Goal: Transaction & Acquisition: Purchase product/service

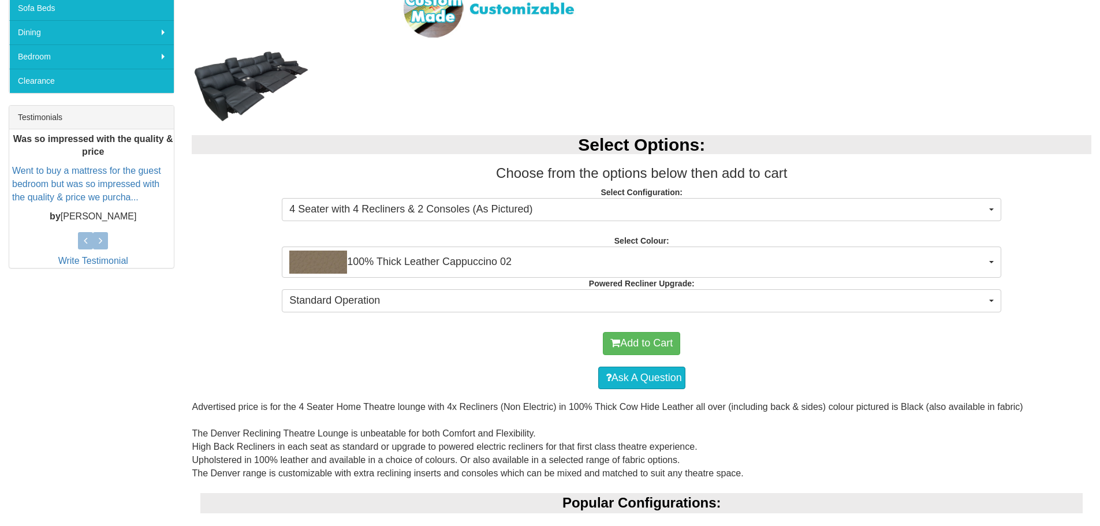
scroll to position [77, 0]
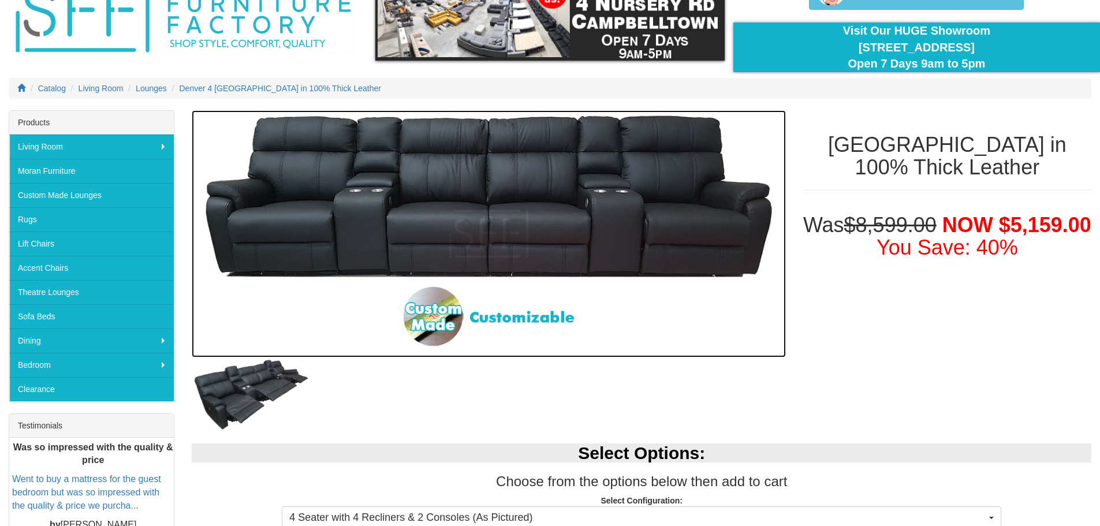
click at [577, 238] on img at bounding box center [488, 233] width 593 height 247
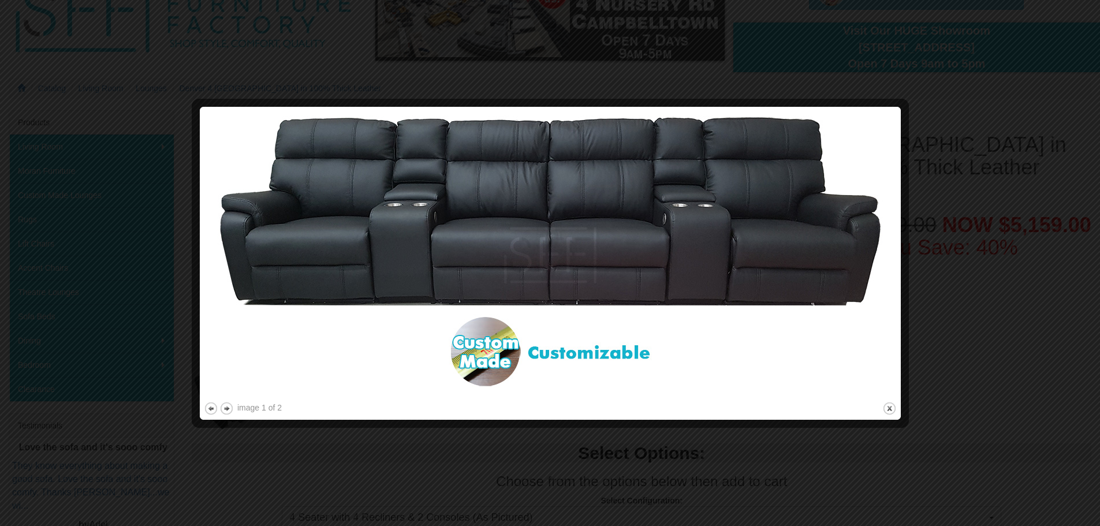
click at [992, 102] on div at bounding box center [550, 263] width 1100 height 526
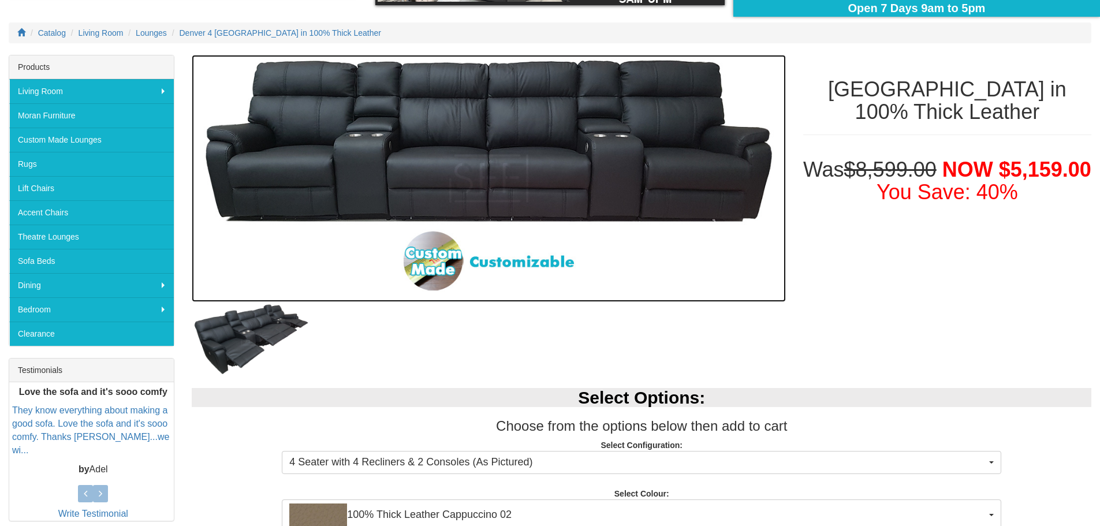
scroll to position [154, 0]
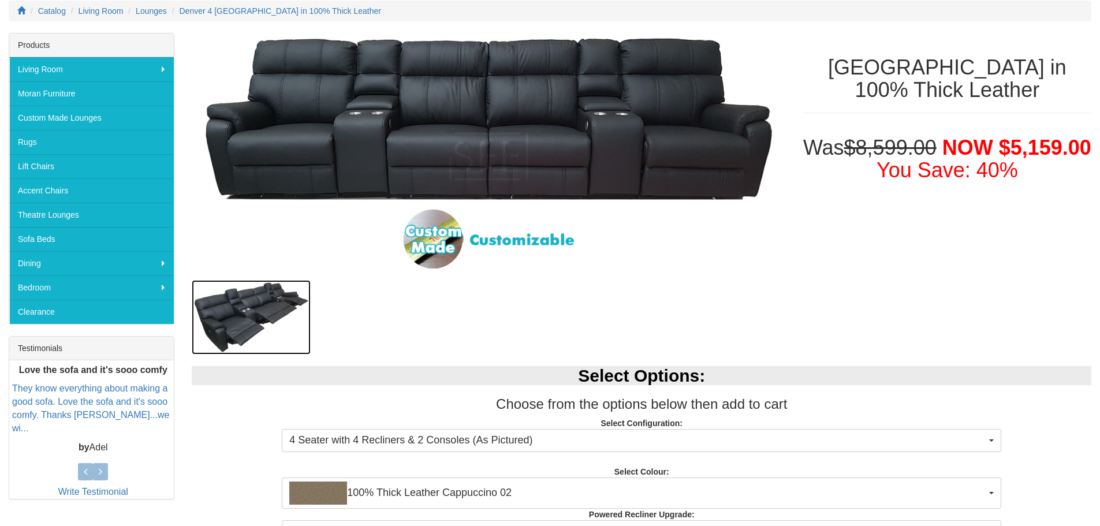
click at [274, 308] on img at bounding box center [251, 317] width 119 height 74
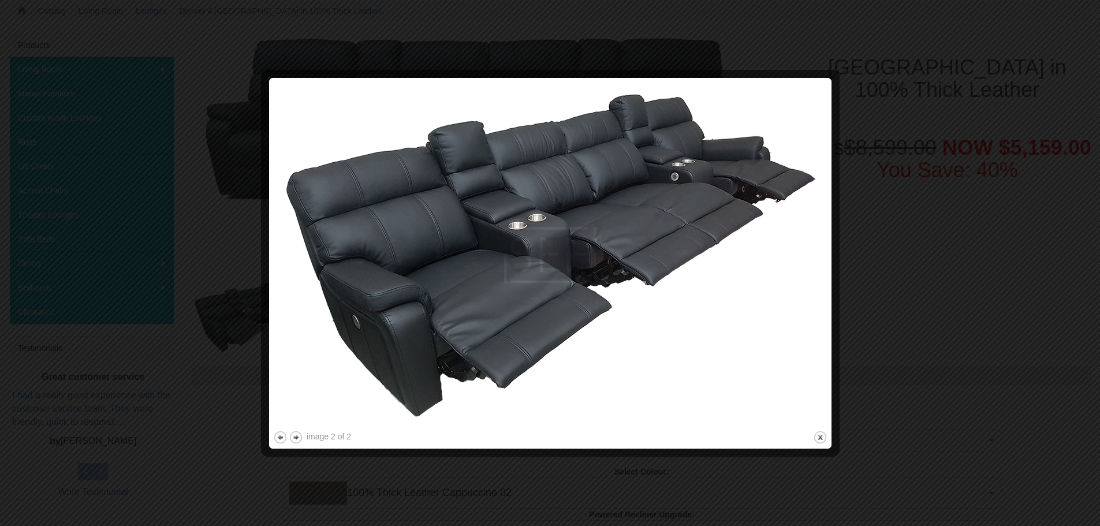
click at [925, 140] on div at bounding box center [550, 263] width 1100 height 526
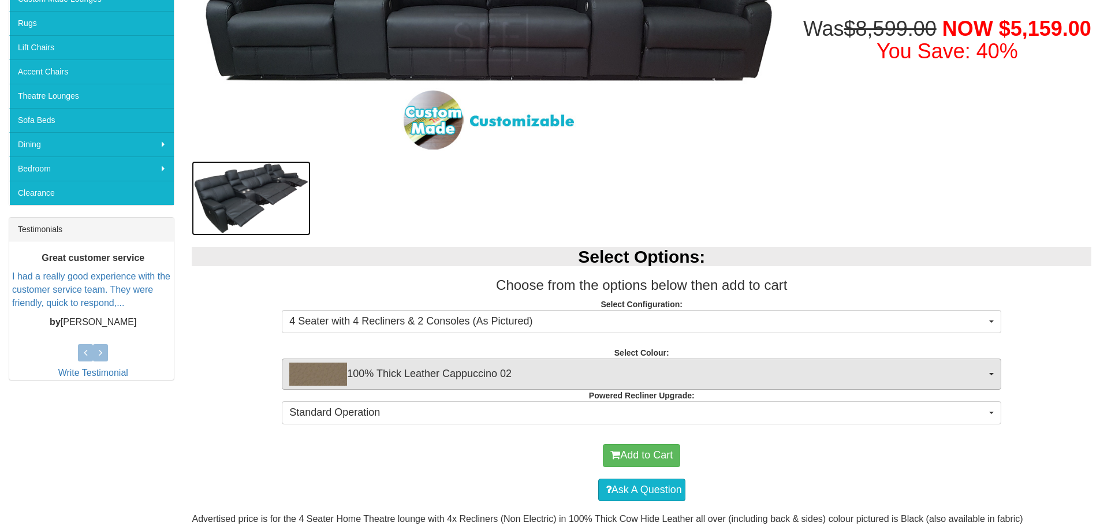
scroll to position [308, 0]
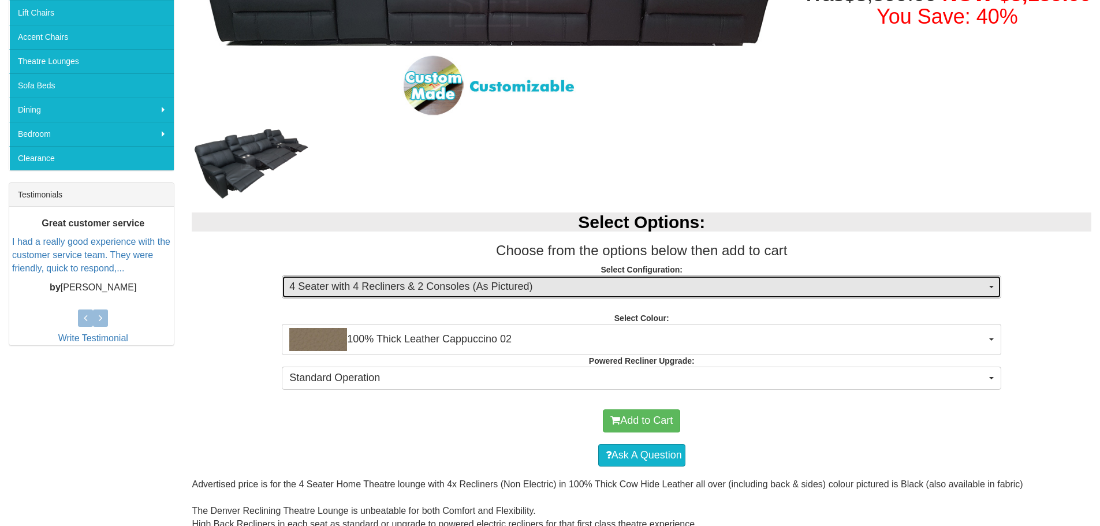
click at [728, 286] on span "4 Seater with 4 Recliners & 2 Consoles (As Pictured)" at bounding box center [637, 286] width 697 height 15
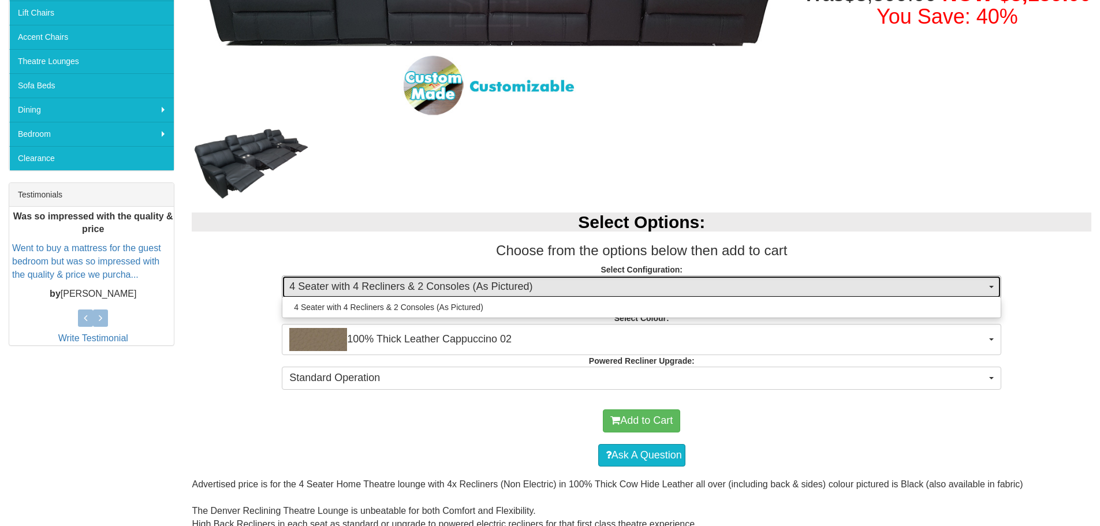
click at [728, 286] on span "4 Seater with 4 Recliners & 2 Consoles (As Pictured)" at bounding box center [637, 286] width 697 height 15
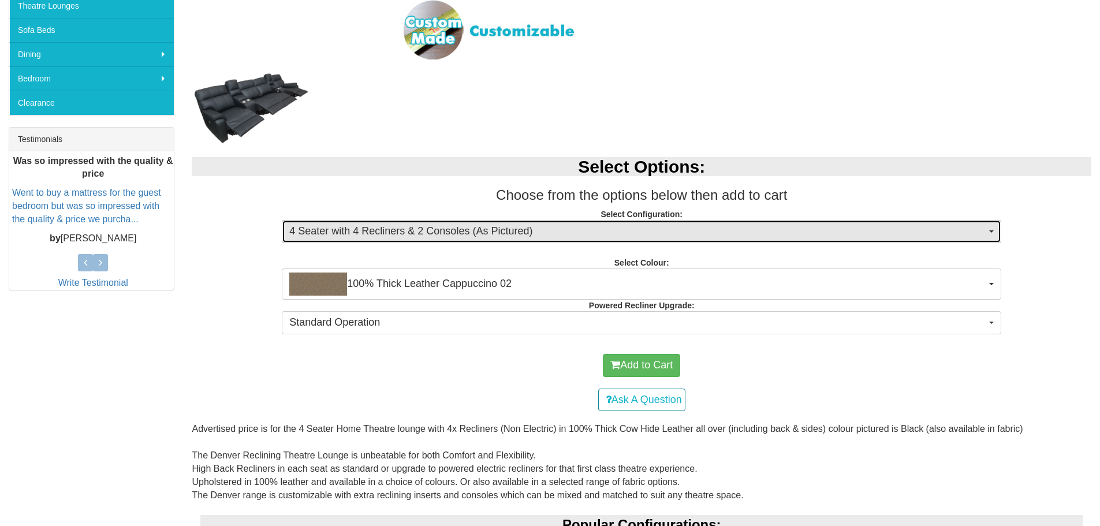
scroll to position [462, 0]
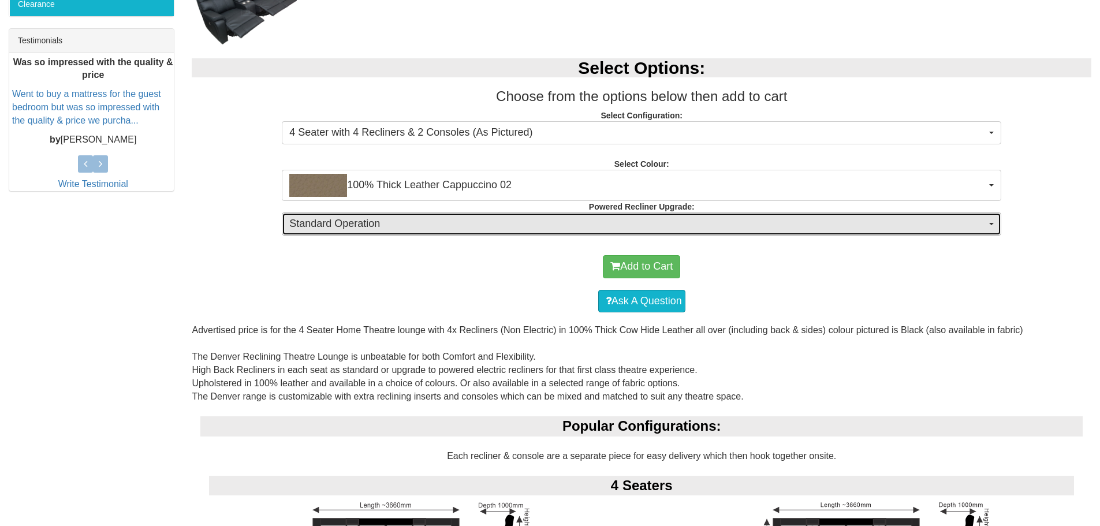
click at [558, 226] on span "Standard Operation" at bounding box center [637, 223] width 697 height 15
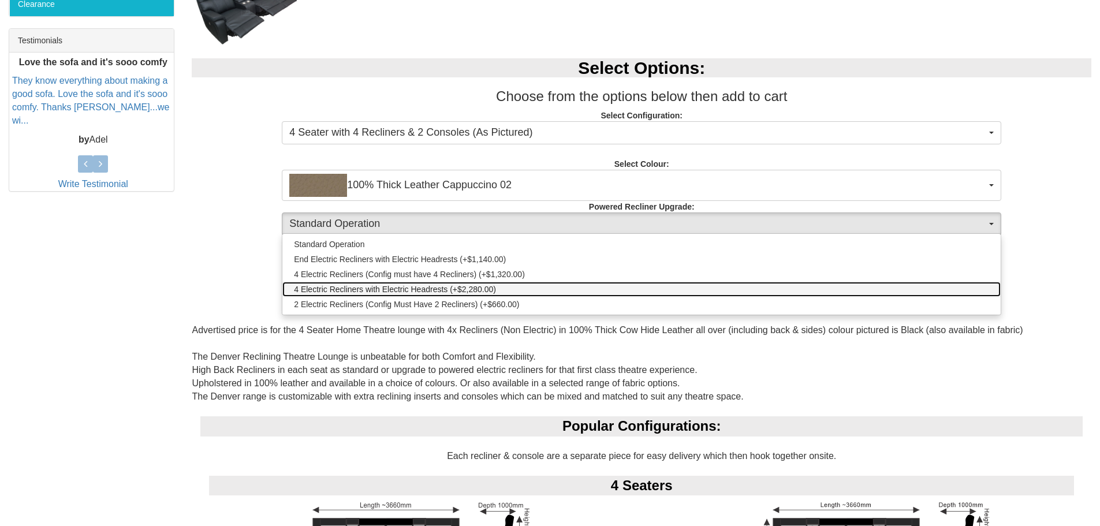
click at [513, 287] on link "4 Electric Recliners with Electric Headrests (+$2,280.00)" at bounding box center [641, 289] width 718 height 15
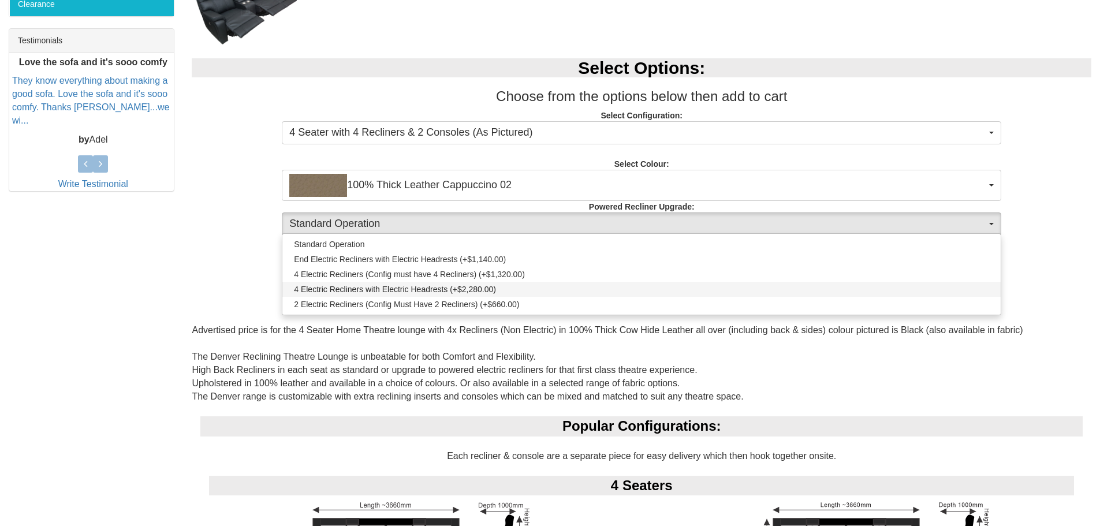
select select "1995"
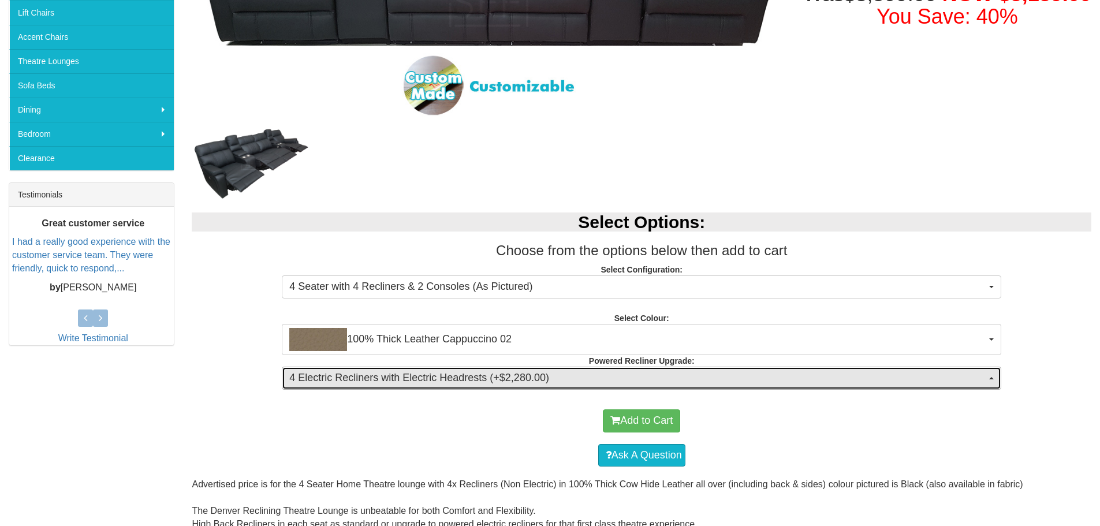
scroll to position [0, 0]
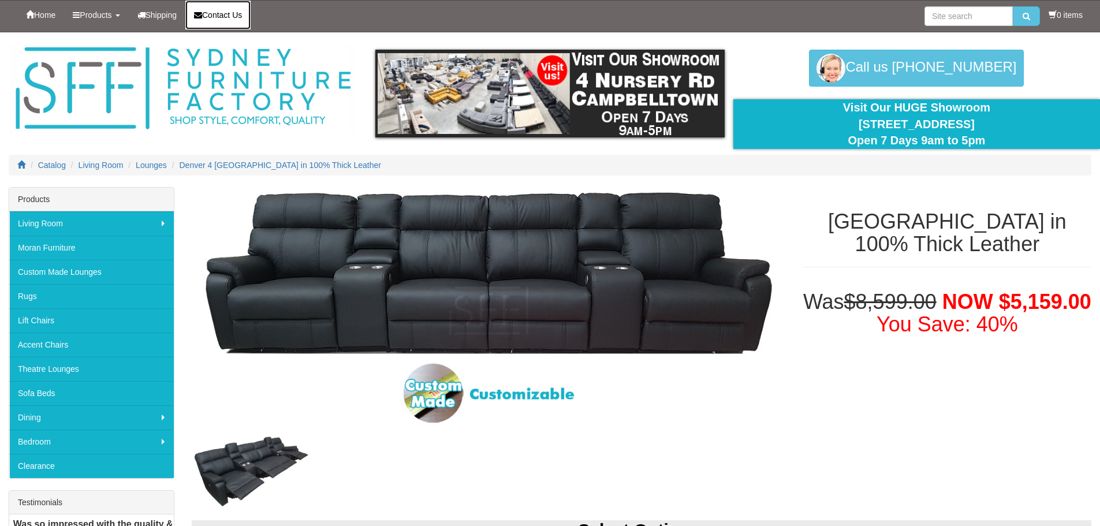
click at [237, 23] on link "Contact Us" at bounding box center [217, 15] width 65 height 29
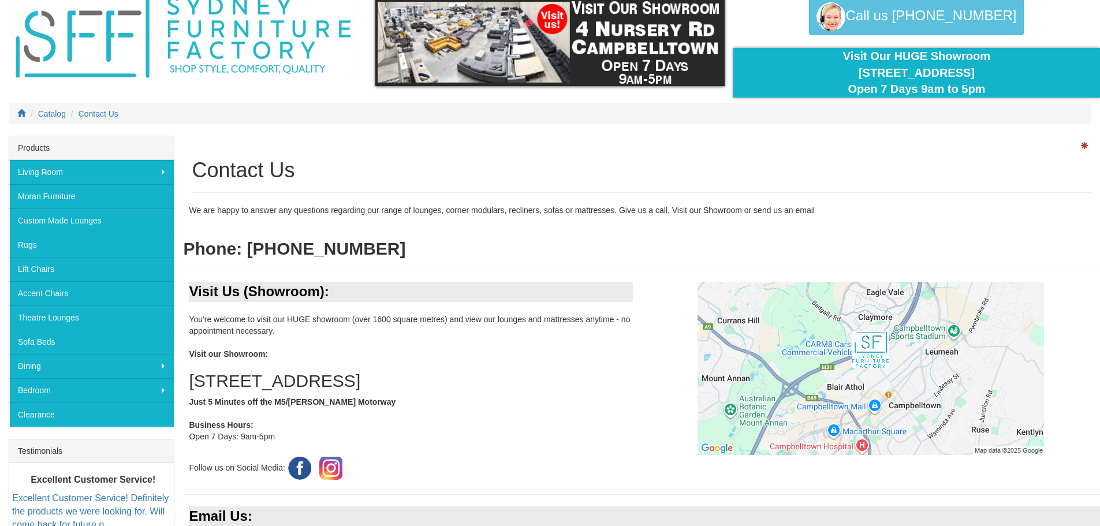
scroll to position [77, 0]
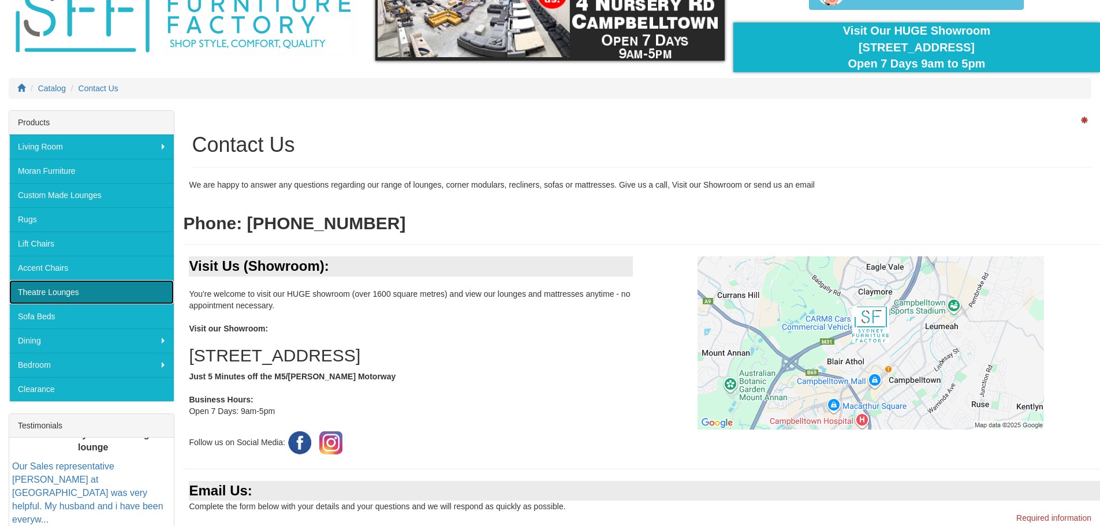
click at [80, 286] on link "Theatre Lounges" at bounding box center [91, 292] width 164 height 24
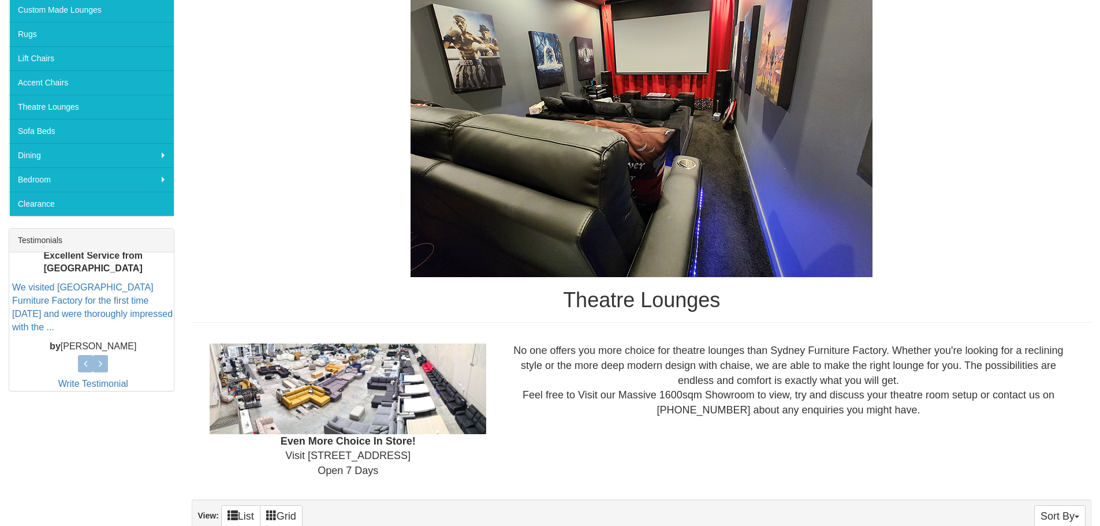
scroll to position [308, 0]
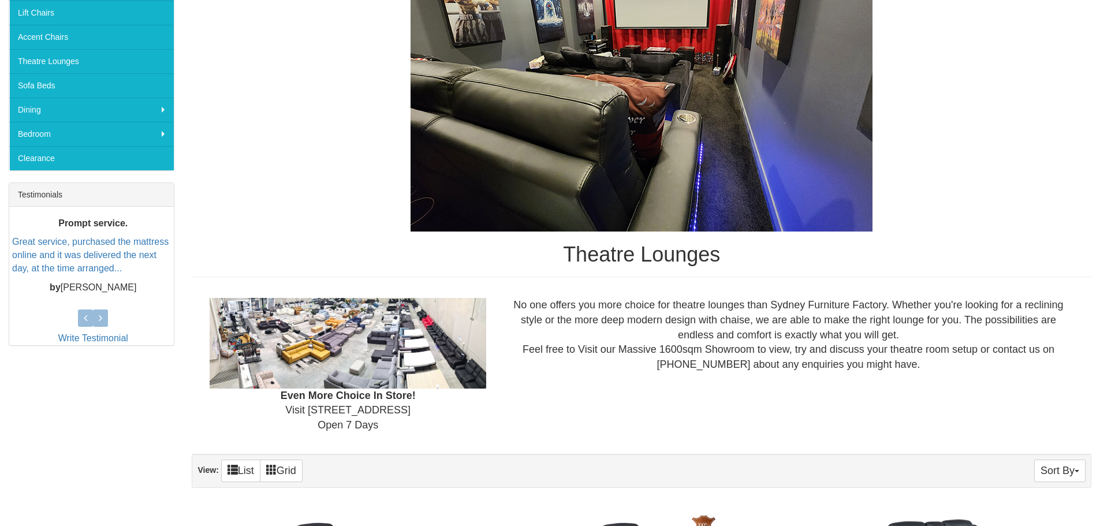
click at [345, 346] on img at bounding box center [348, 343] width 276 height 90
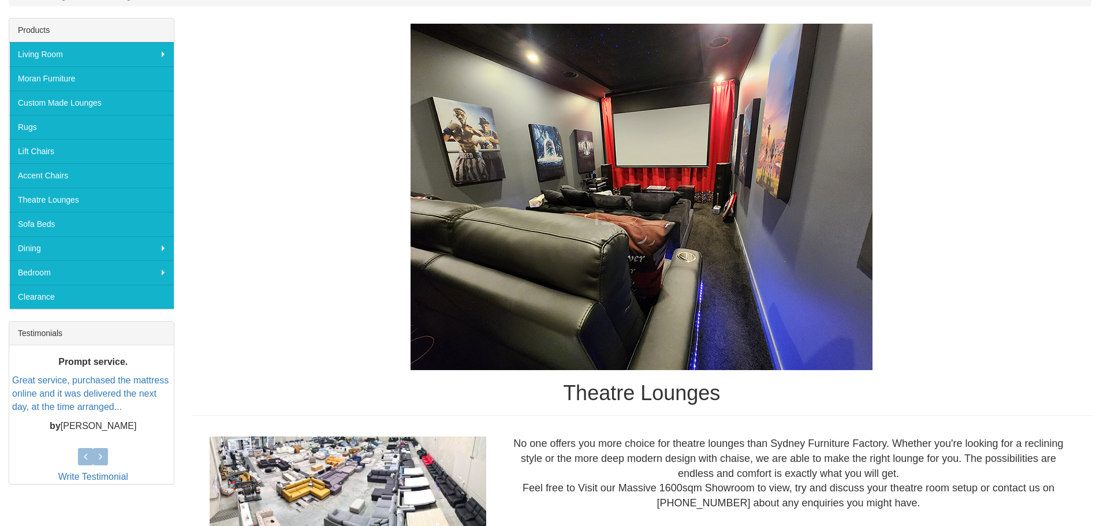
scroll to position [154, 0]
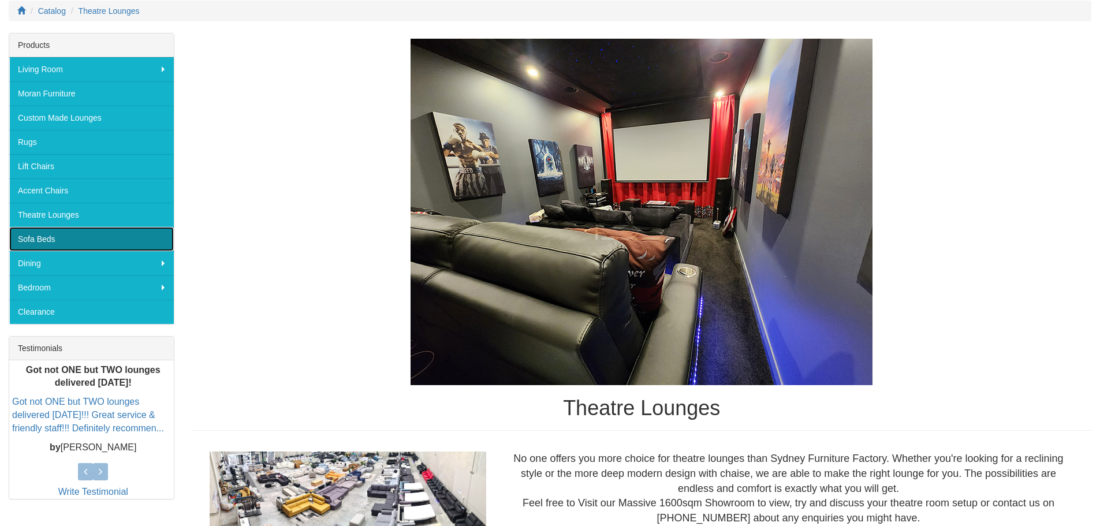
click at [60, 242] on link "Sofa Beds" at bounding box center [91, 239] width 164 height 24
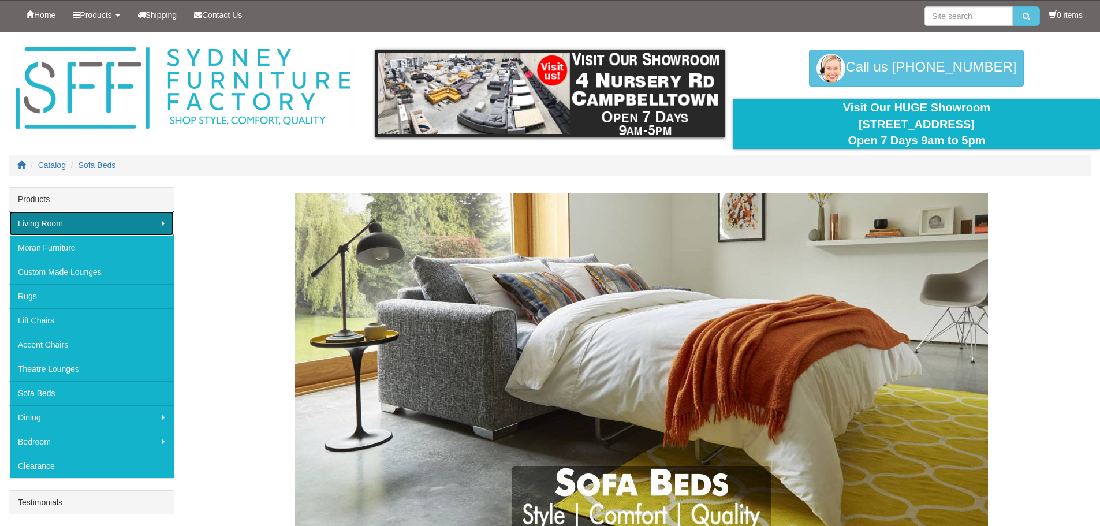
click at [69, 225] on link "Living Room" at bounding box center [91, 223] width 164 height 24
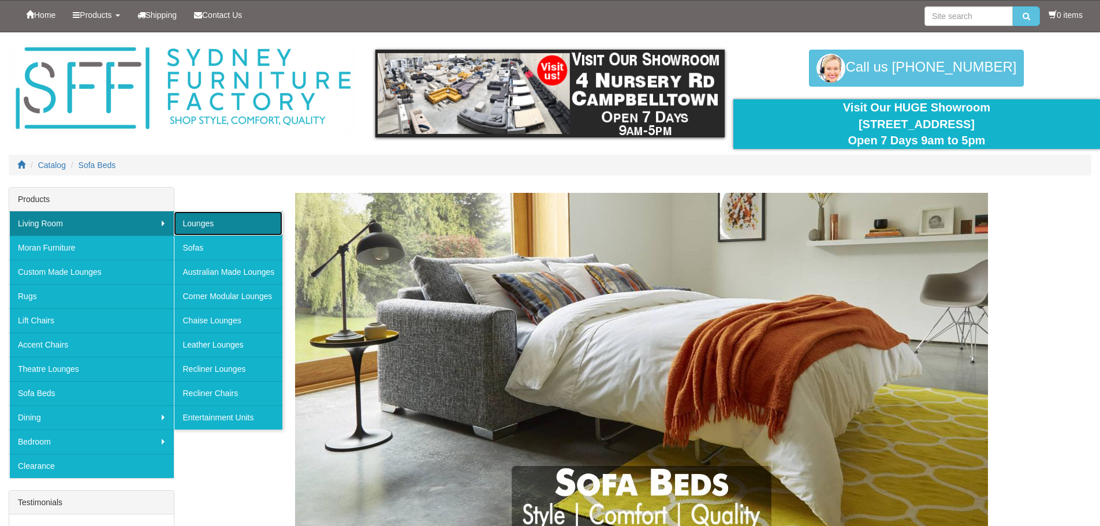
click at [202, 222] on link "Lounges" at bounding box center [228, 223] width 109 height 24
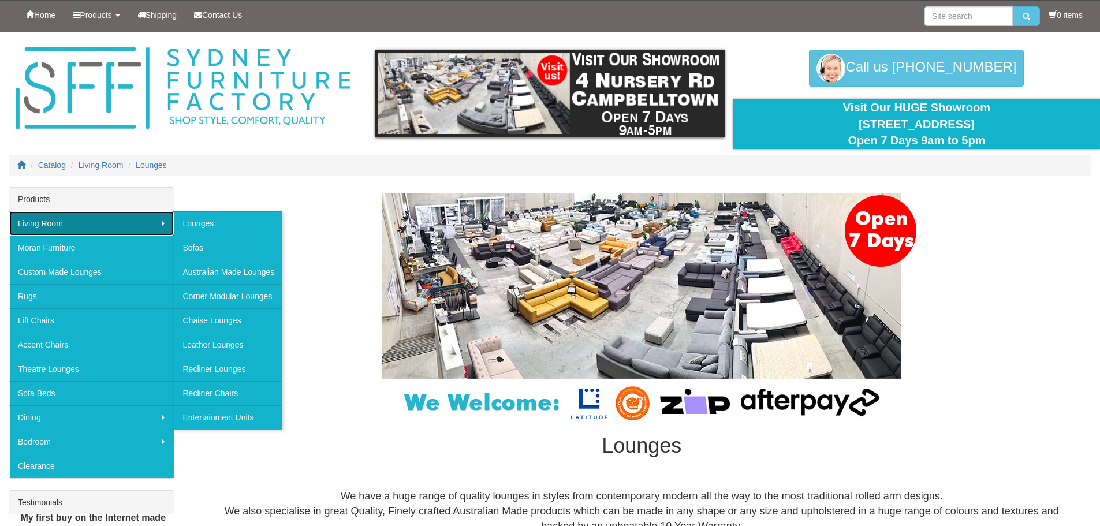
click at [127, 222] on link "Living Room" at bounding box center [91, 223] width 164 height 24
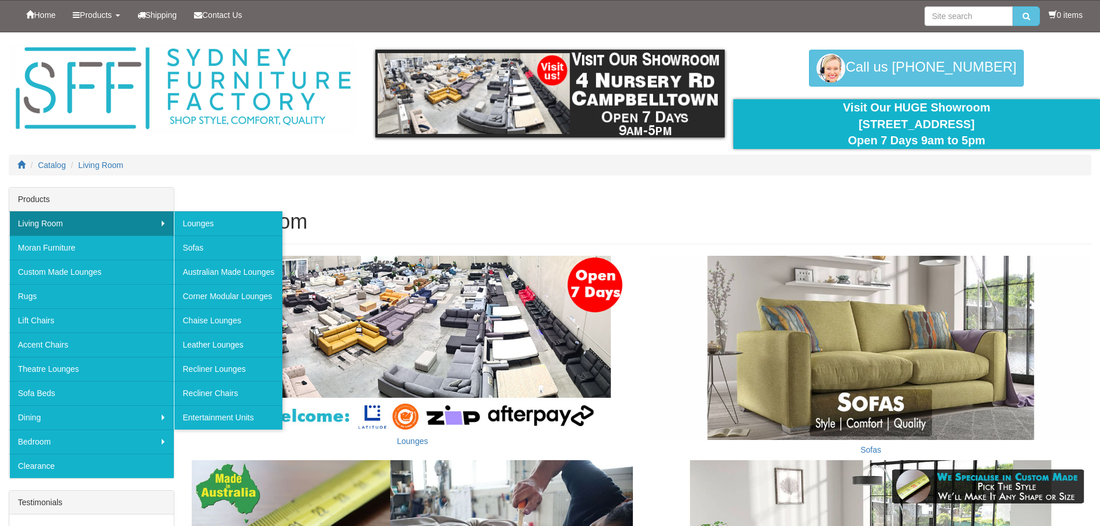
click at [650, 213] on h1 "Living Room" at bounding box center [641, 221] width 899 height 23
click at [231, 362] on link "Recliner Lounges" at bounding box center [228, 369] width 109 height 24
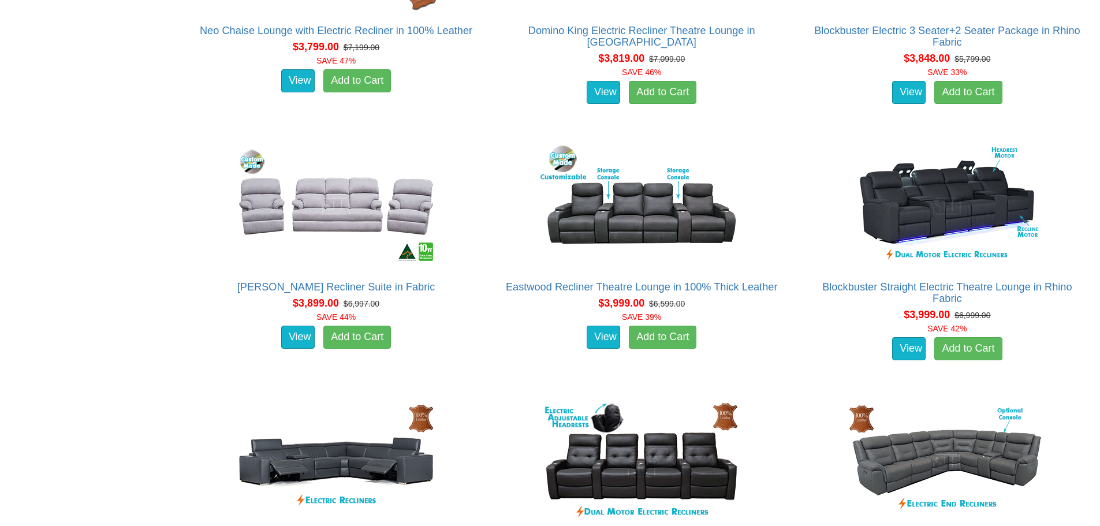
scroll to position [3463, 0]
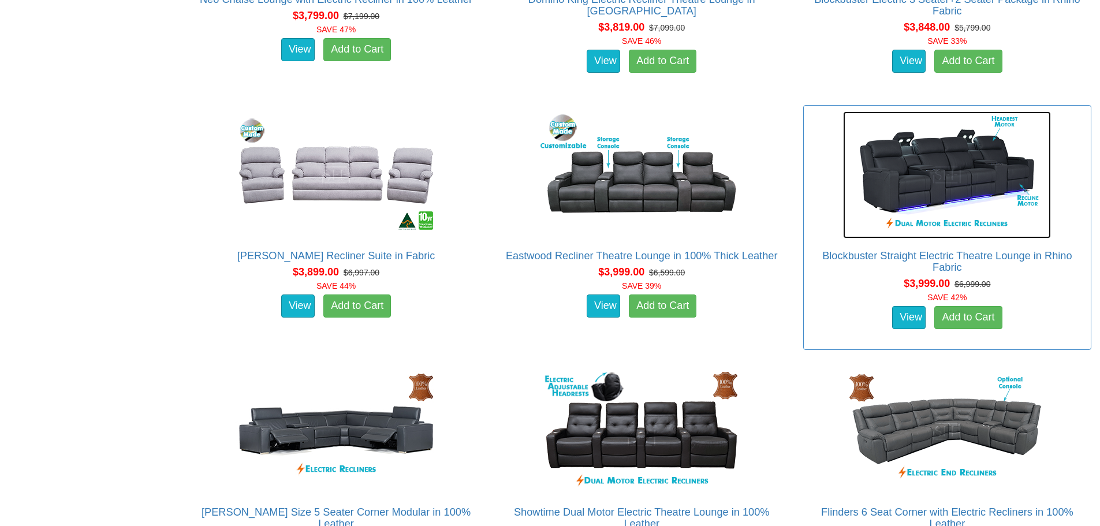
click at [934, 184] on img at bounding box center [947, 174] width 208 height 127
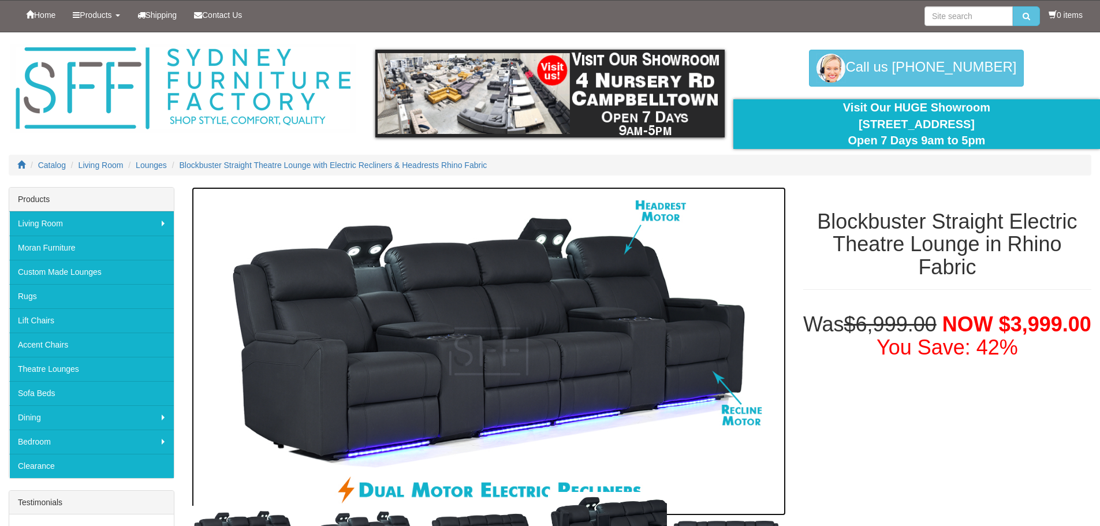
click at [581, 373] on img at bounding box center [488, 351] width 593 height 328
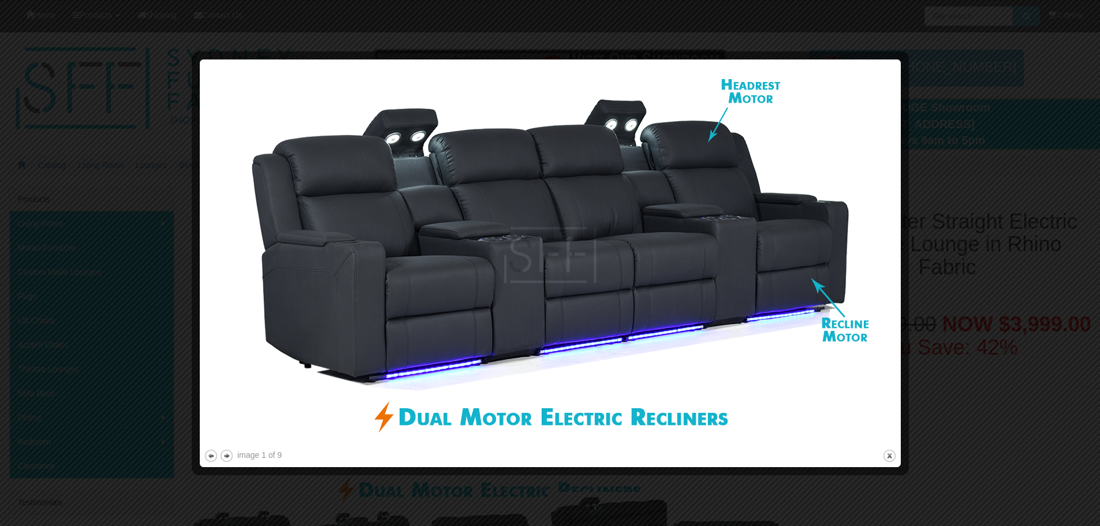
click at [977, 215] on div at bounding box center [550, 263] width 1100 height 526
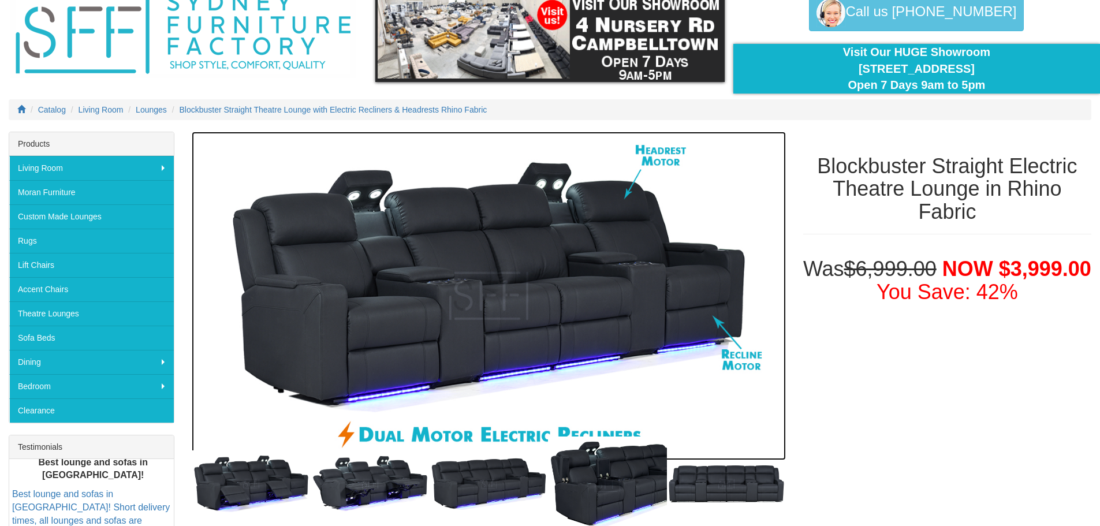
scroll to position [77, 0]
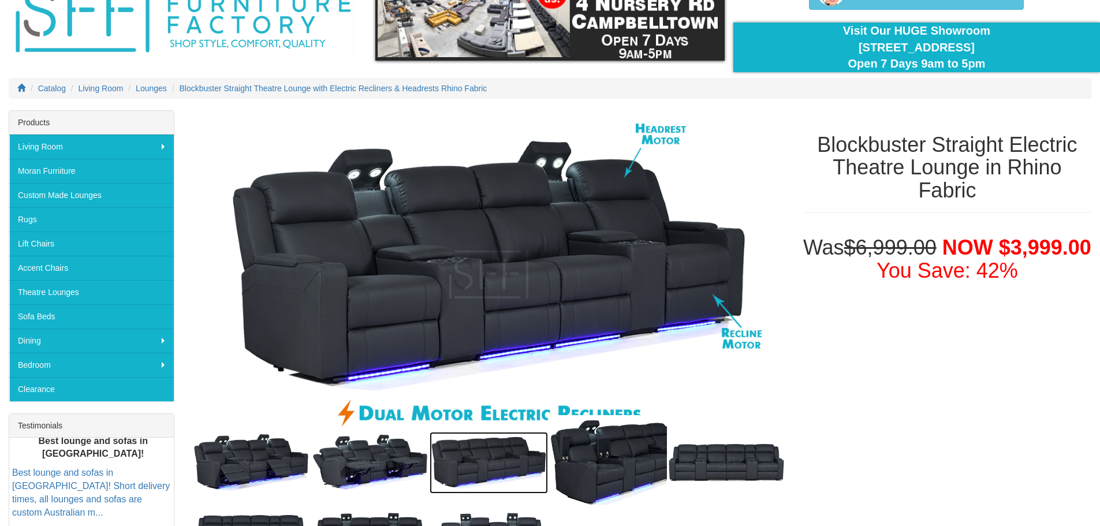
click at [462, 464] on img at bounding box center [488, 463] width 119 height 62
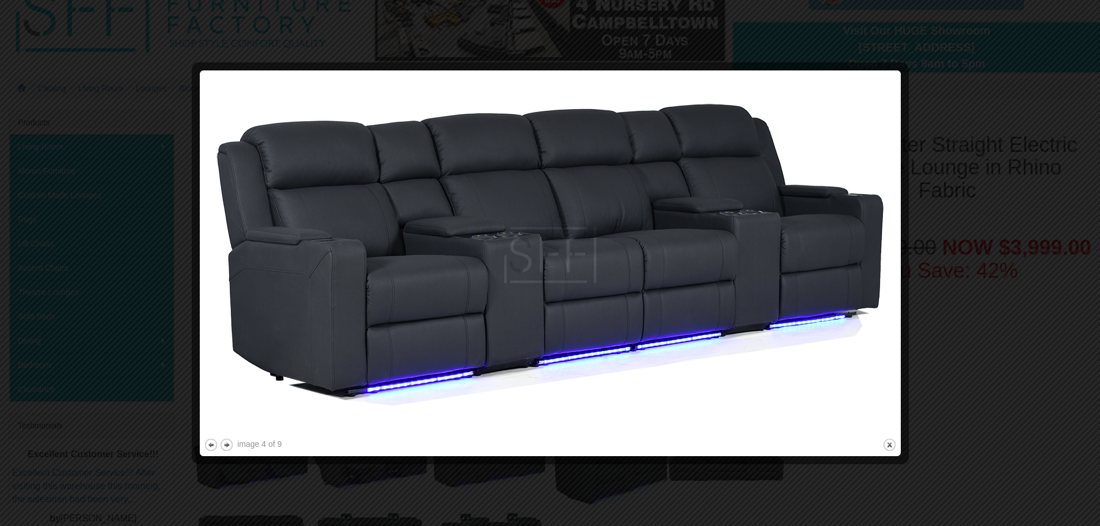
click at [977, 139] on div at bounding box center [550, 263] width 1100 height 526
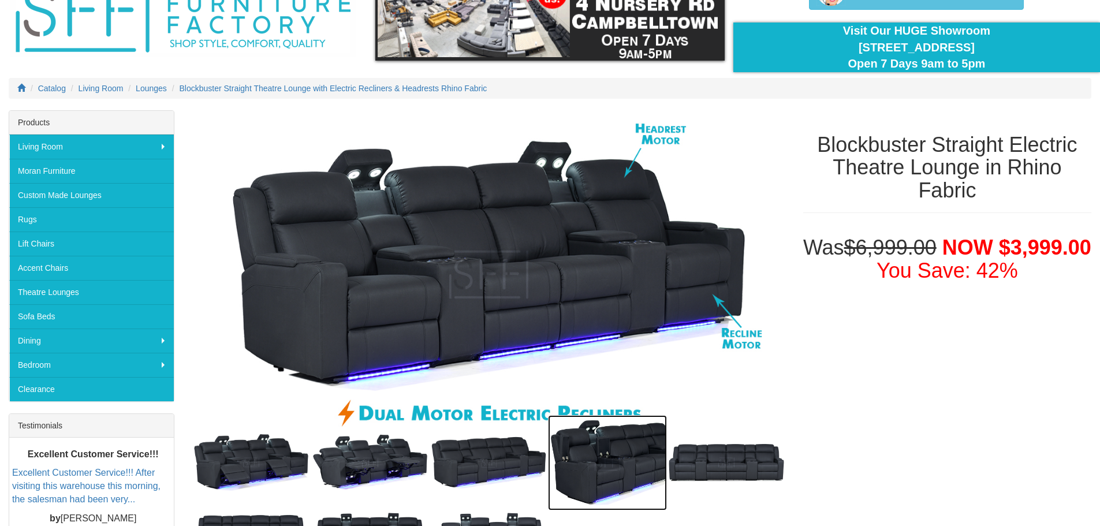
click at [630, 461] on img at bounding box center [607, 462] width 119 height 95
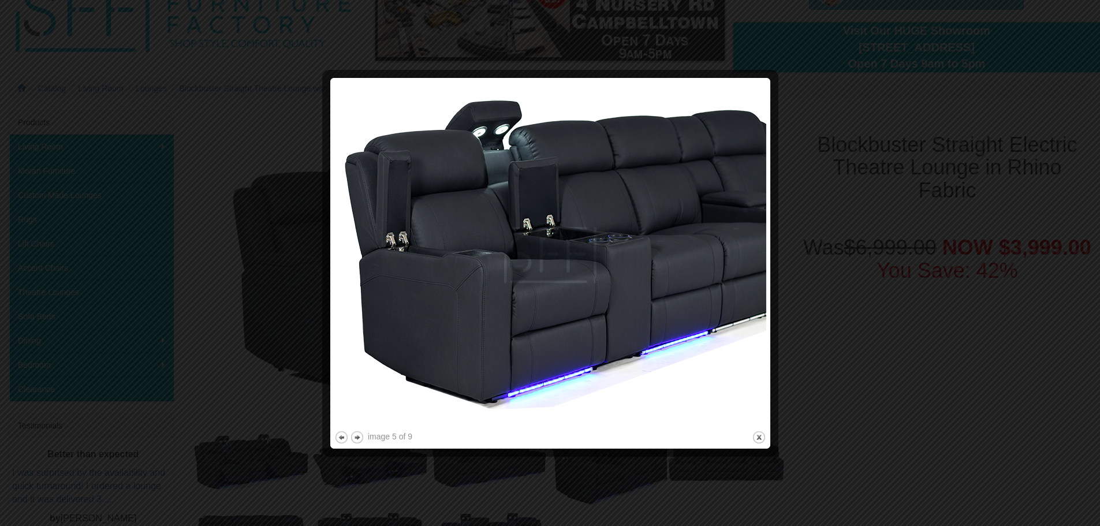
click at [820, 264] on div at bounding box center [550, 263] width 1100 height 526
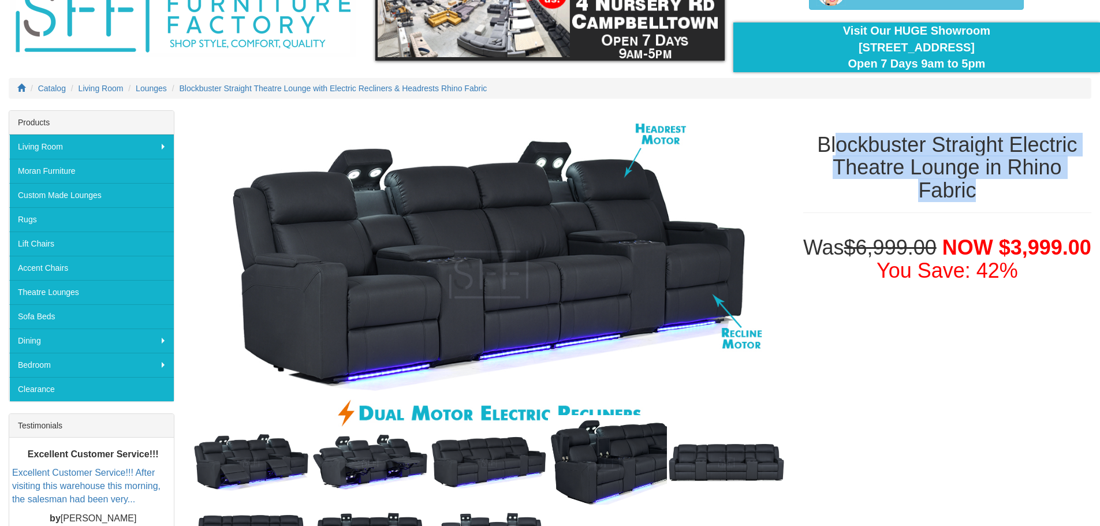
drag, startPoint x: 884, startPoint y: 151, endPoint x: 999, endPoint y: 207, distance: 128.0
click at [999, 207] on div "Blockbuster Straight Electric Theatre Lounge in Rhino Fabric" at bounding box center [947, 173] width 288 height 80
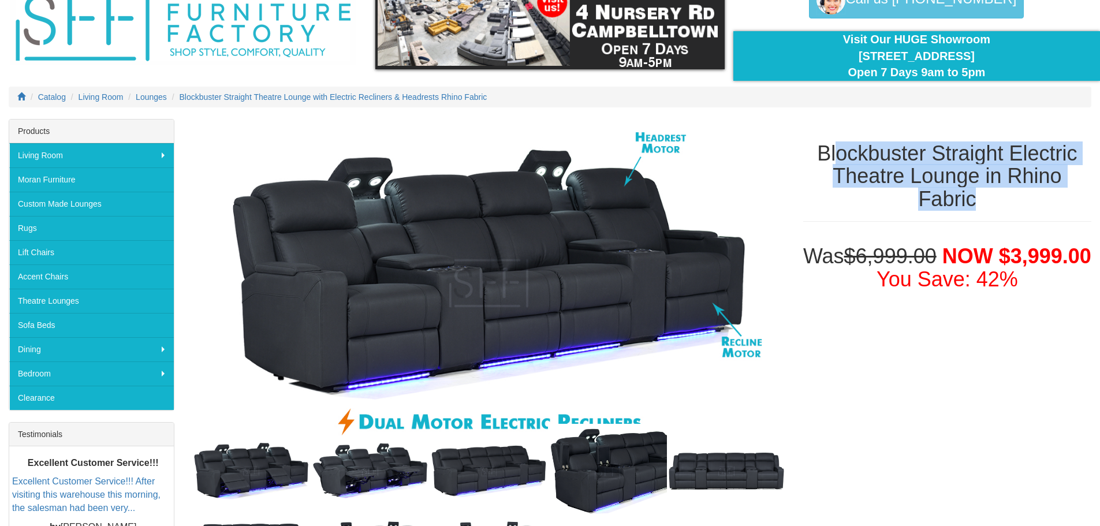
scroll to position [0, 0]
